Goal: Information Seeking & Learning: Learn about a topic

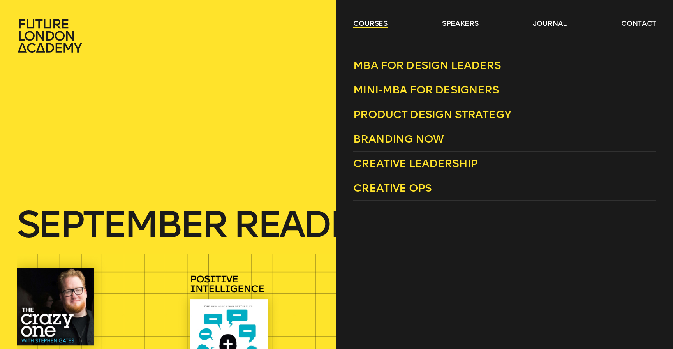
click at [368, 19] on link "courses" at bounding box center [370, 23] width 34 height 9
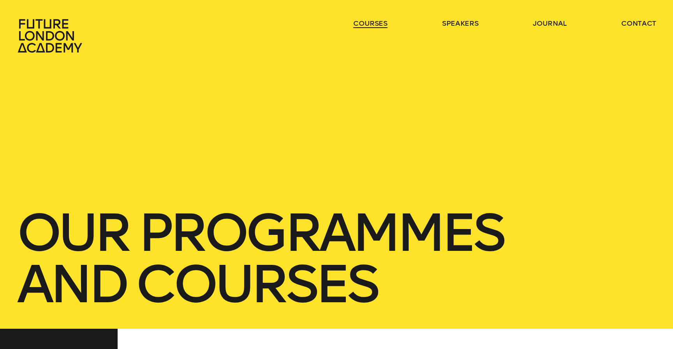
click at [369, 25] on link "courses" at bounding box center [370, 23] width 34 height 9
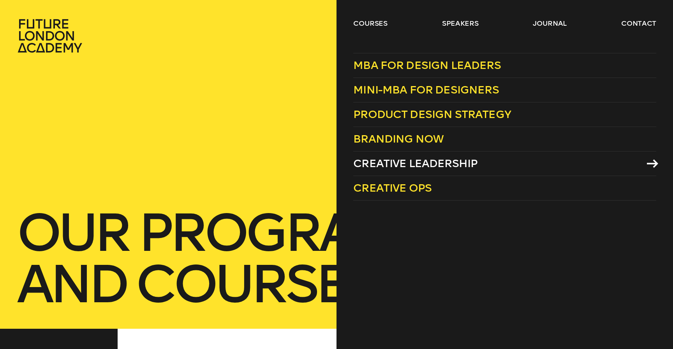
click at [401, 166] on span "Creative Leadership" at bounding box center [415, 163] width 124 height 13
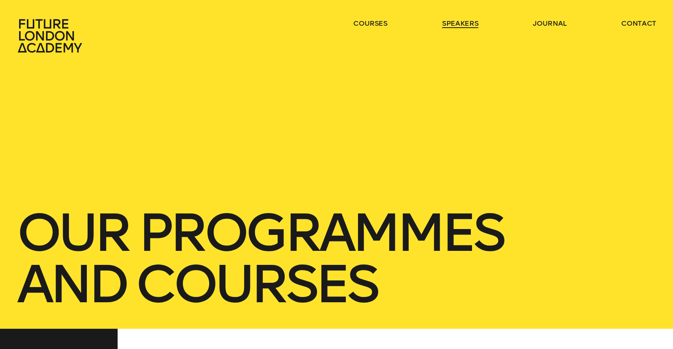
click at [460, 19] on link "speakers" at bounding box center [460, 23] width 36 height 9
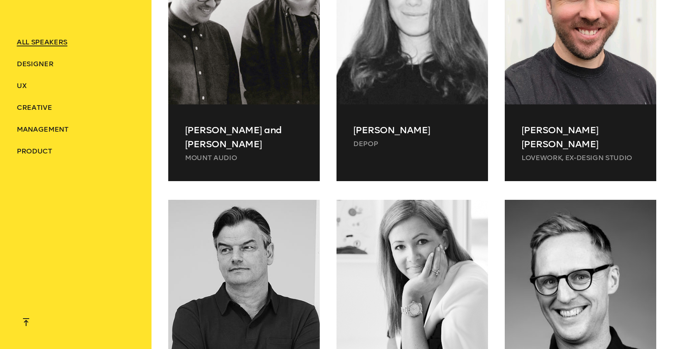
scroll to position [4198, 0]
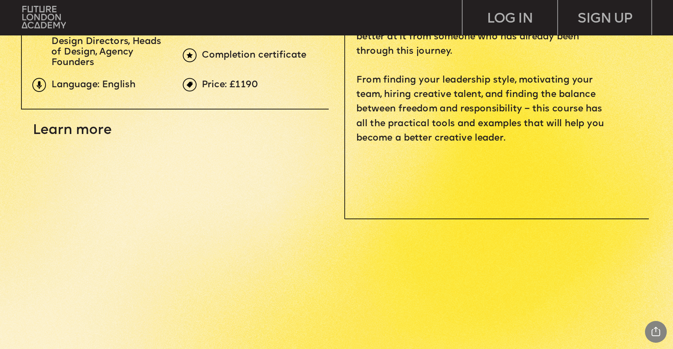
scroll to position [424, 0]
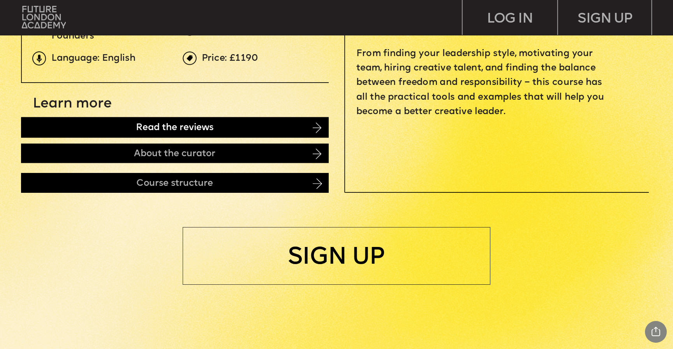
click at [312, 128] on div "Read the reviews" at bounding box center [175, 127] width 308 height 20
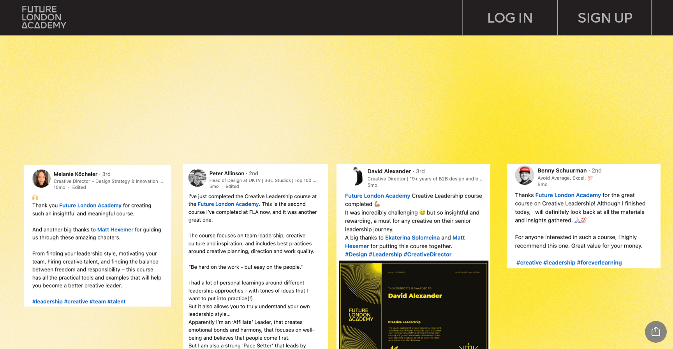
scroll to position [729, 0]
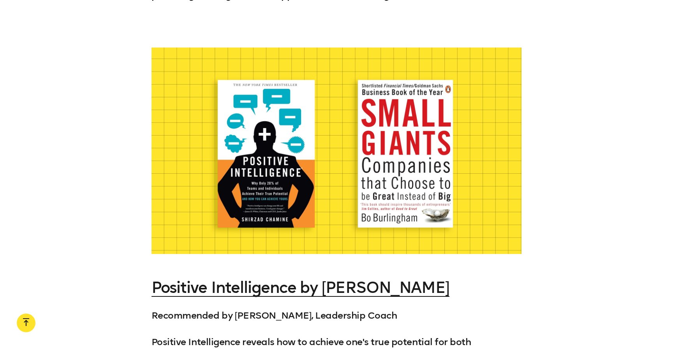
scroll to position [999, 0]
